Goal: Transaction & Acquisition: Purchase product/service

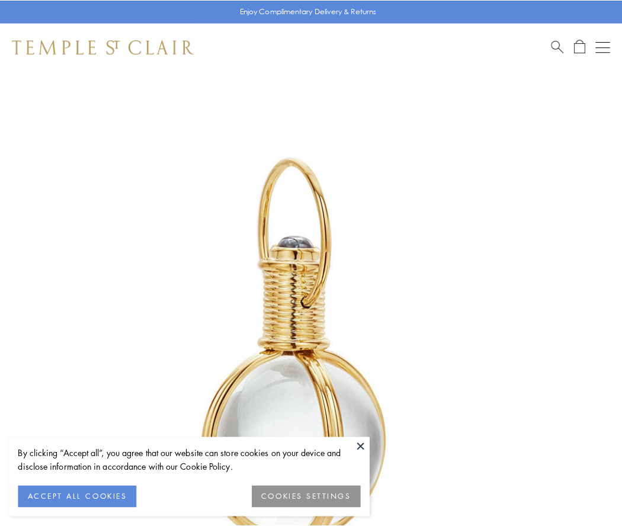
scroll to position [309, 0]
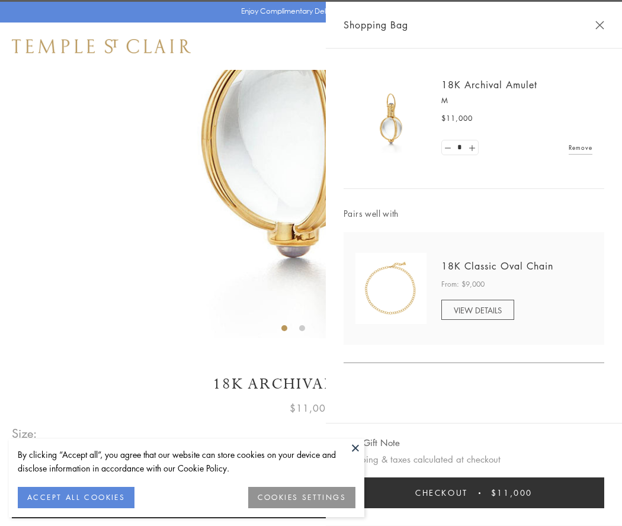
click at [474, 493] on button "Checkout $11,000" at bounding box center [474, 492] width 261 height 31
